Goal: Use online tool/utility

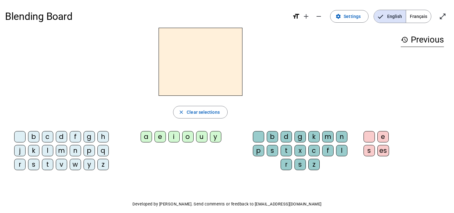
click at [35, 137] on div "b" at bounding box center [33, 136] width 11 height 11
click at [146, 140] on div "a" at bounding box center [146, 136] width 11 height 11
click at [313, 140] on div "k" at bounding box center [313, 136] width 11 height 11
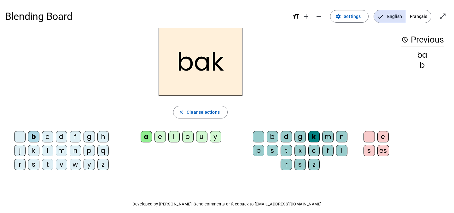
click at [201, 82] on h2 "bak" at bounding box center [201, 62] width 84 height 68
click at [202, 112] on span "Clear selections" at bounding box center [203, 113] width 33 height 8
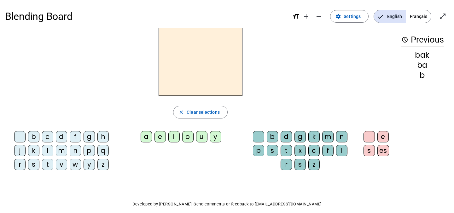
click at [333, 55] on div at bounding box center [200, 62] width 391 height 68
click at [347, 90] on div at bounding box center [200, 62] width 391 height 68
